Goal: Information Seeking & Learning: Learn about a topic

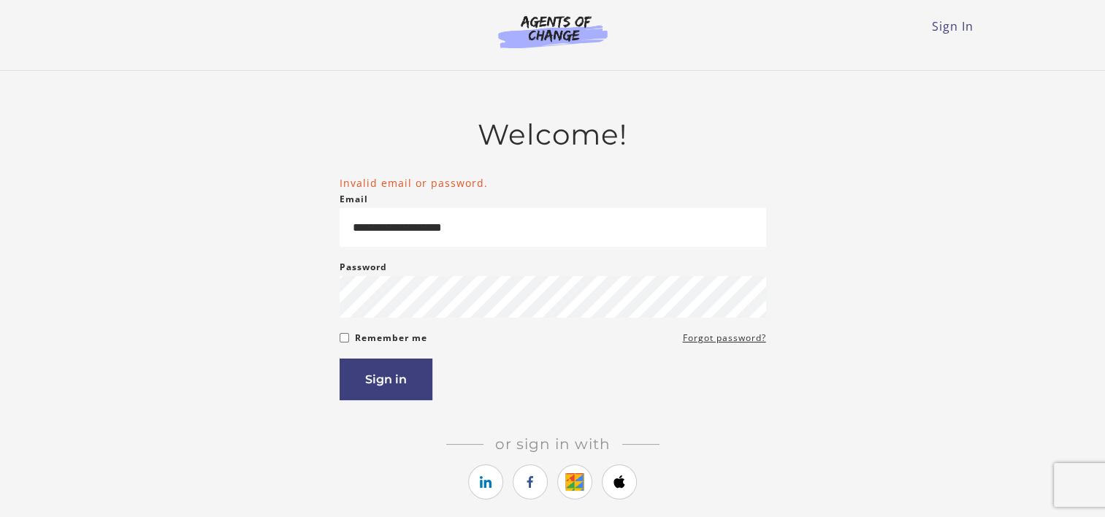
click at [400, 392] on button "Sign in" at bounding box center [386, 380] width 93 height 42
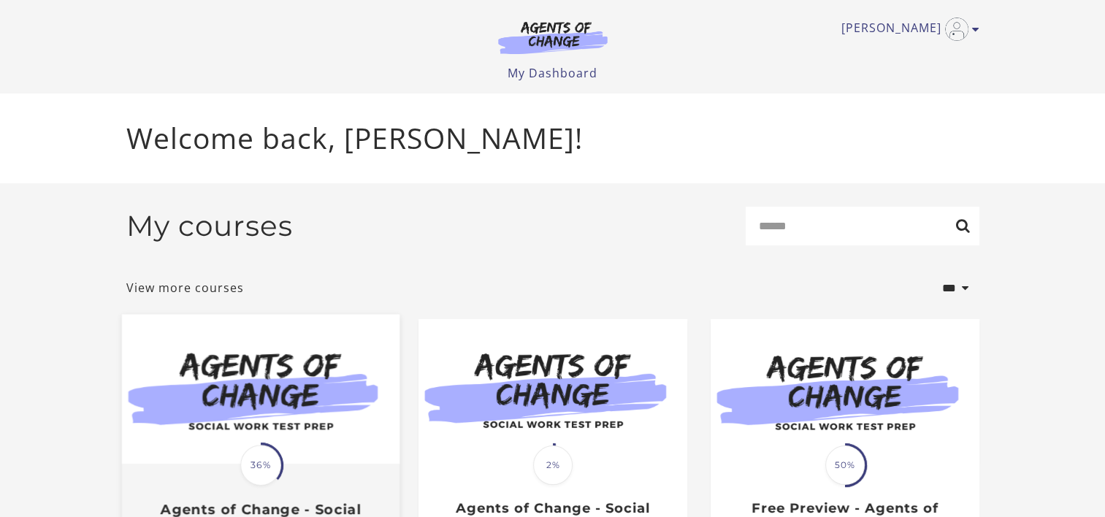
click at [322, 403] on img at bounding box center [260, 390] width 278 height 150
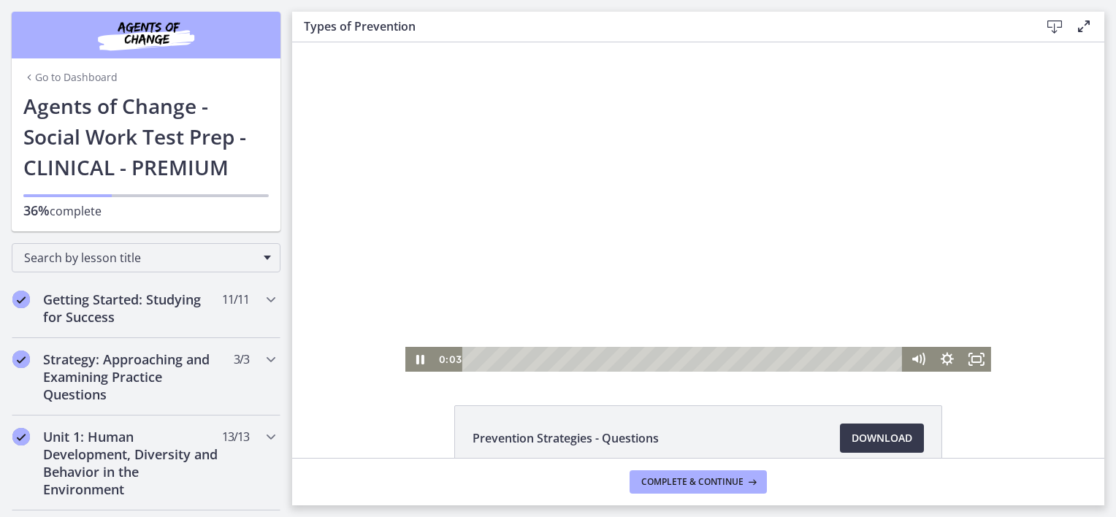
click at [664, 251] on div at bounding box center [698, 206] width 586 height 329
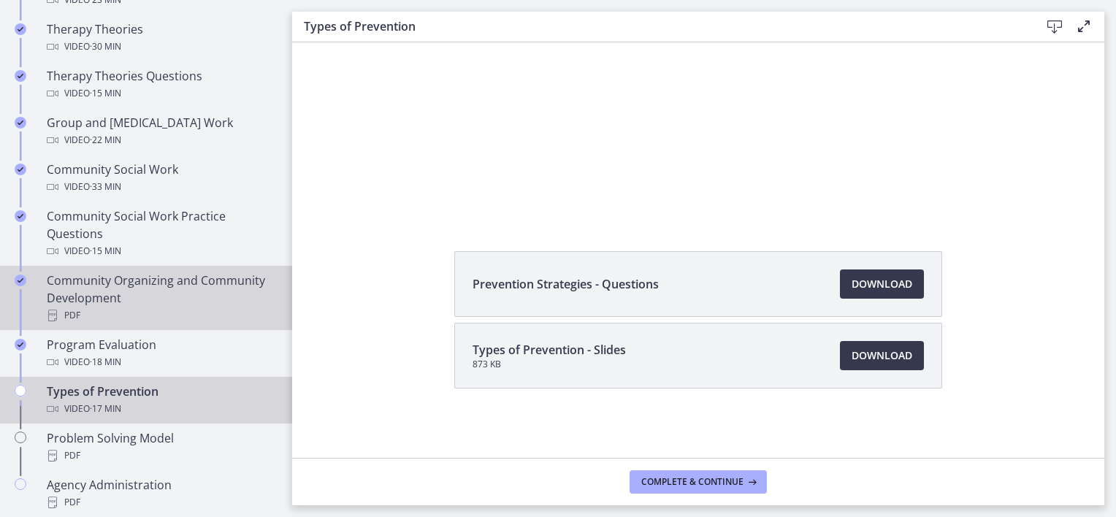
scroll to position [730, 0]
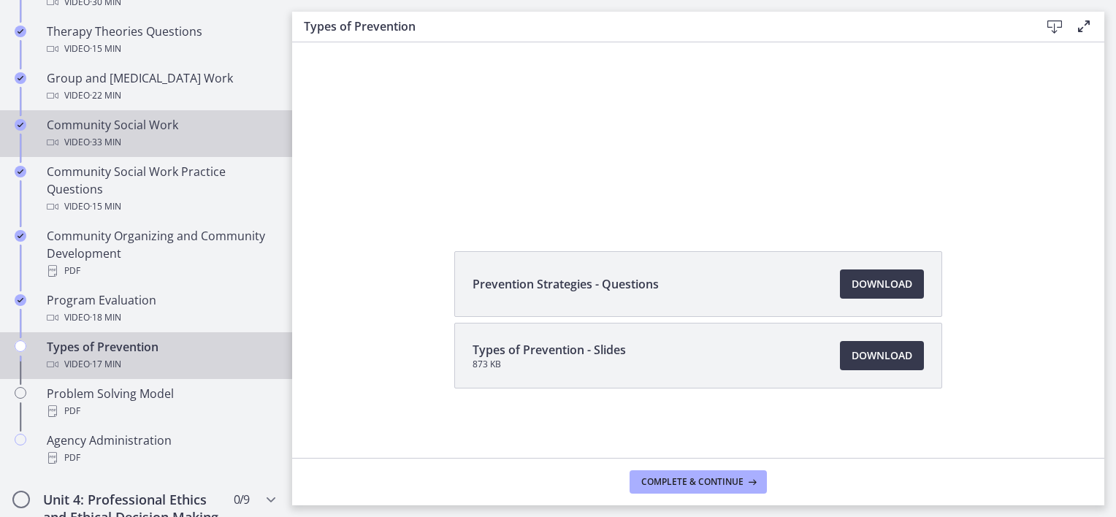
click at [161, 137] on div "Video · 33 min" at bounding box center [161, 143] width 228 height 18
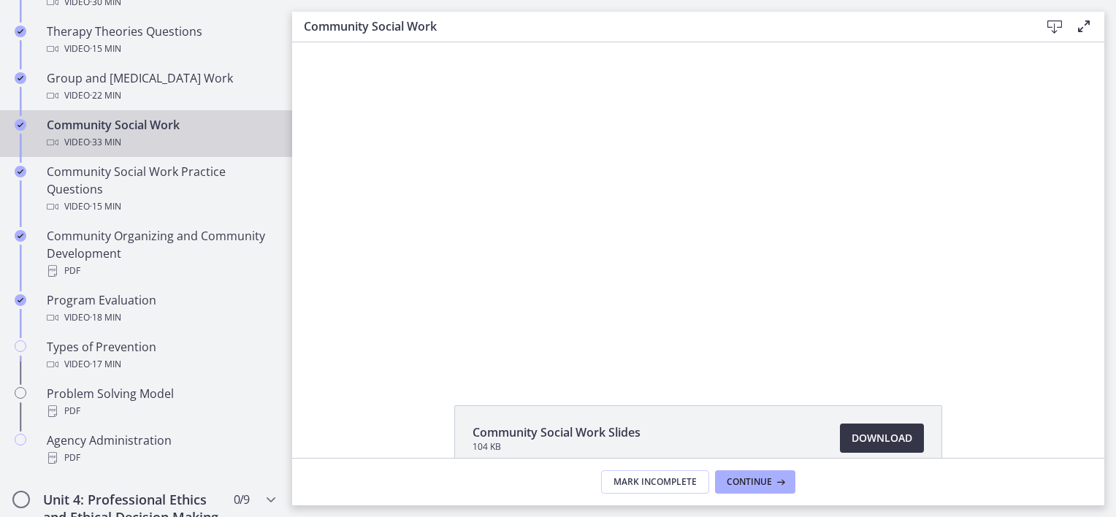
click at [888, 432] on span "Download Opens in a new window" at bounding box center [882, 438] width 61 height 18
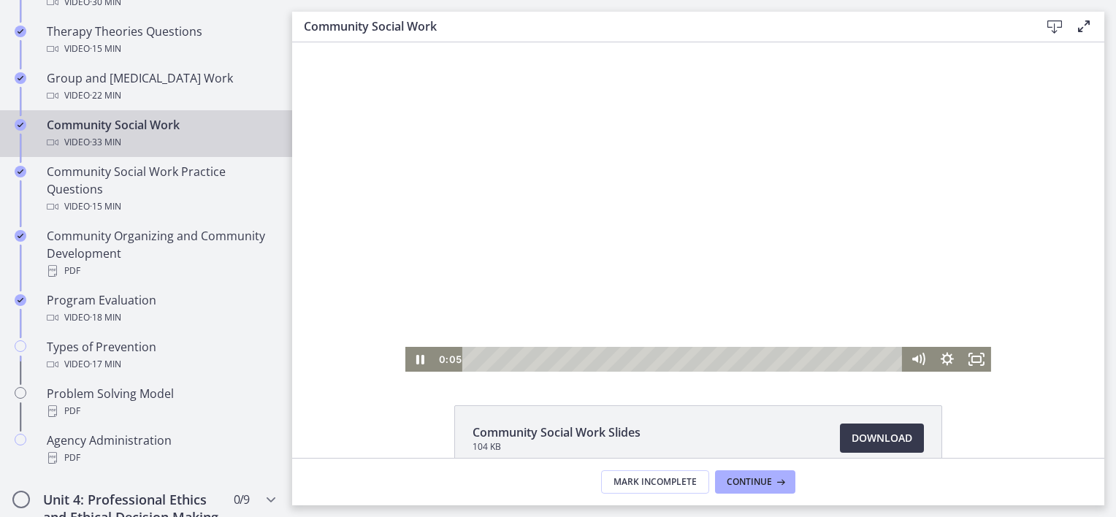
click at [635, 241] on div at bounding box center [698, 206] width 586 height 329
click at [745, 484] on span "Continue" at bounding box center [749, 482] width 45 height 12
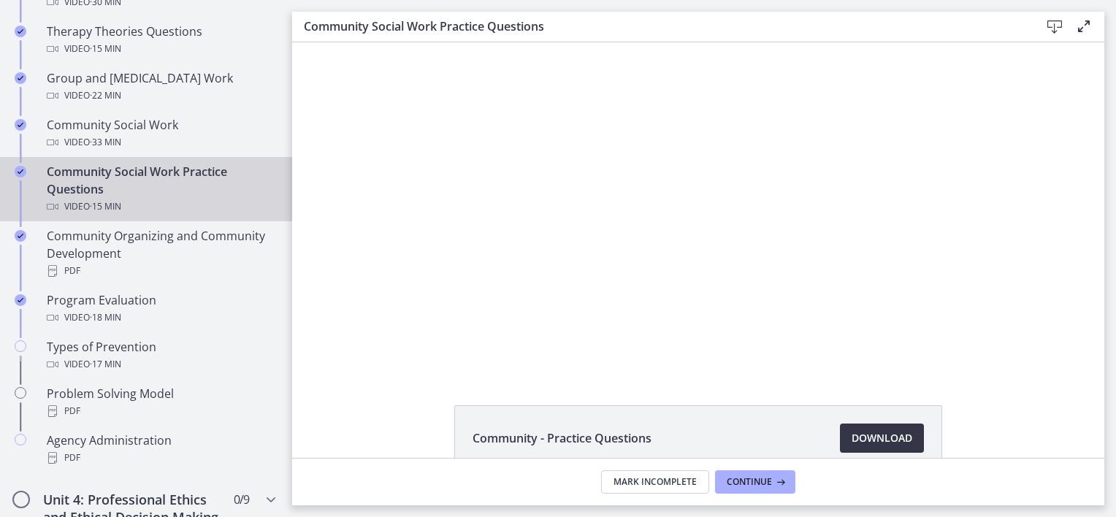
click at [875, 438] on span "Download Opens in a new window" at bounding box center [882, 438] width 61 height 18
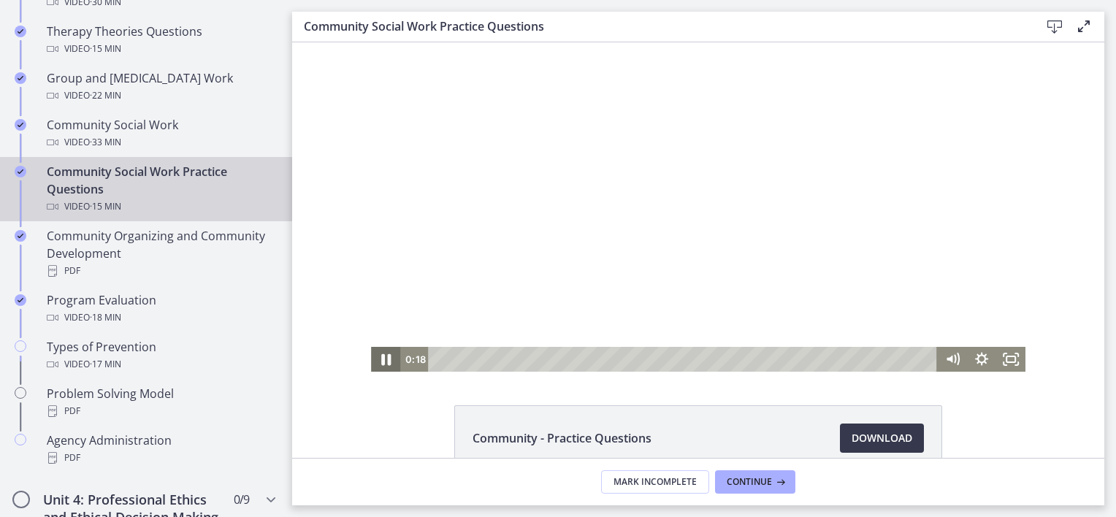
click at [383, 355] on icon "Pause" at bounding box center [385, 360] width 35 height 30
click at [753, 478] on span "Continue" at bounding box center [749, 482] width 45 height 12
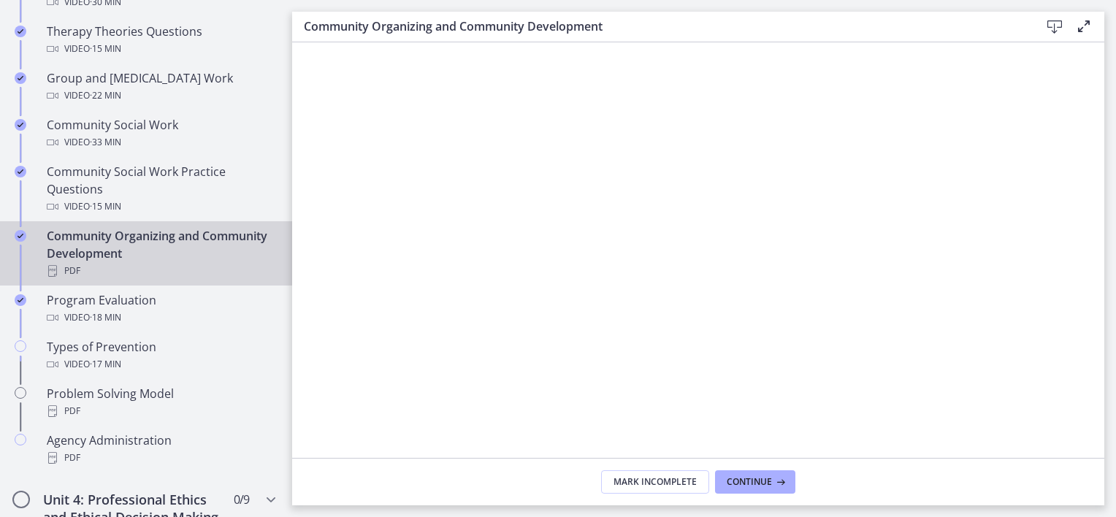
click at [1058, 22] on icon at bounding box center [1055, 27] width 18 height 18
click at [765, 478] on span "Continue" at bounding box center [749, 482] width 45 height 12
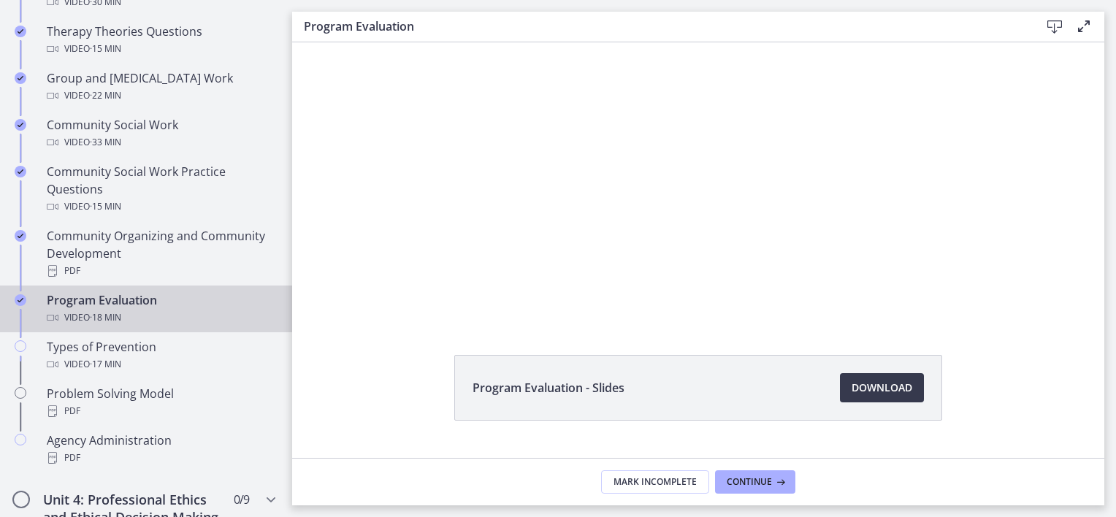
scroll to position [83, 0]
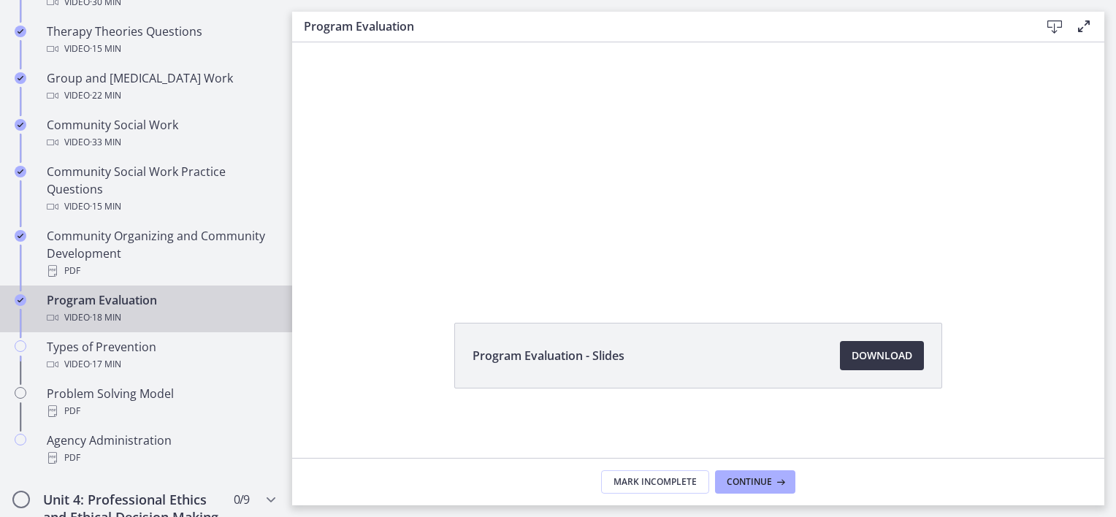
click at [864, 354] on span "Download Opens in a new window" at bounding box center [882, 356] width 61 height 18
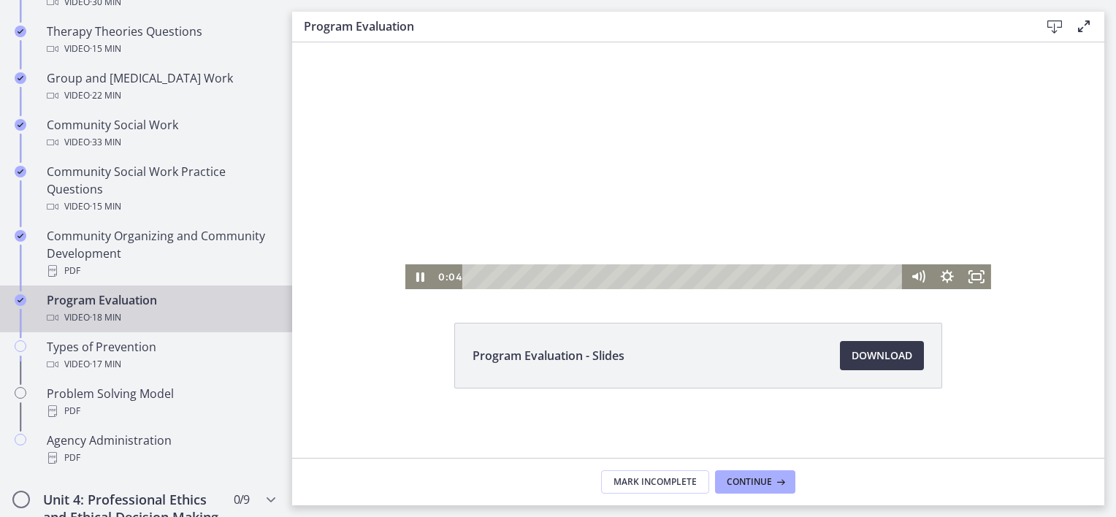
click at [590, 186] on div at bounding box center [698, 124] width 586 height 329
click at [752, 481] on span "Continue" at bounding box center [749, 482] width 45 height 12
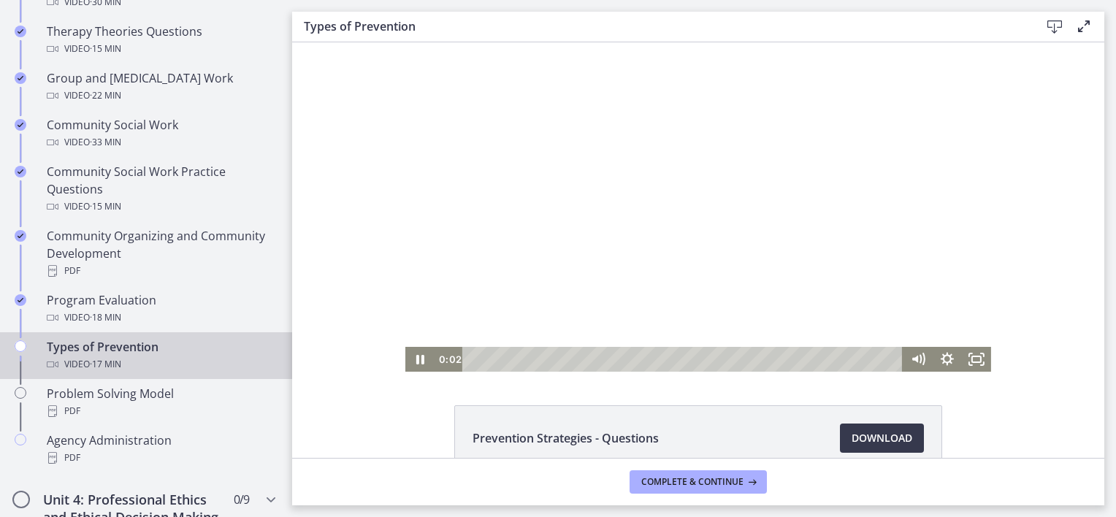
click at [549, 248] on div at bounding box center [698, 206] width 586 height 329
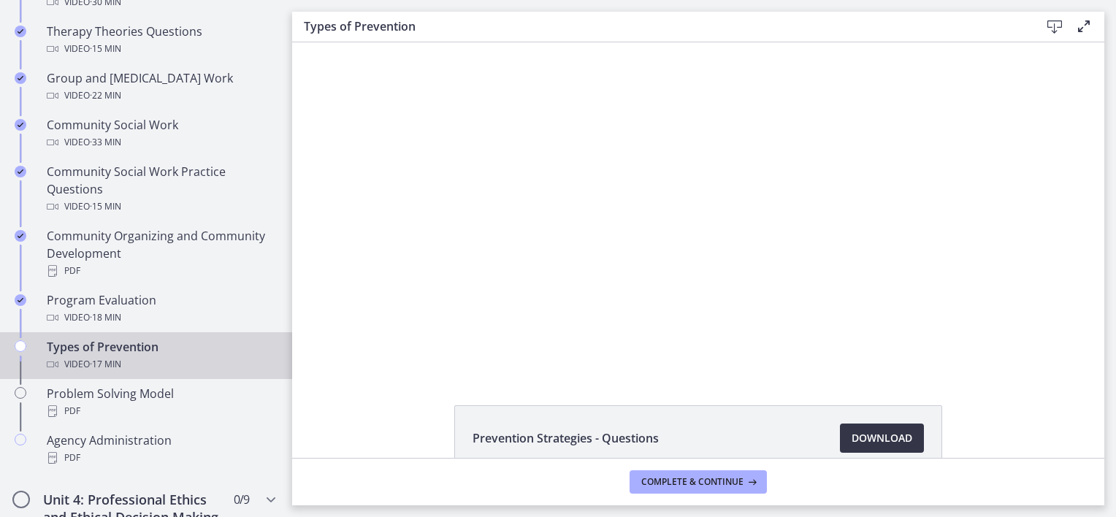
click at [865, 435] on span "Download Opens in a new window" at bounding box center [882, 438] width 61 height 18
